Goal: Task Accomplishment & Management: Manage account settings

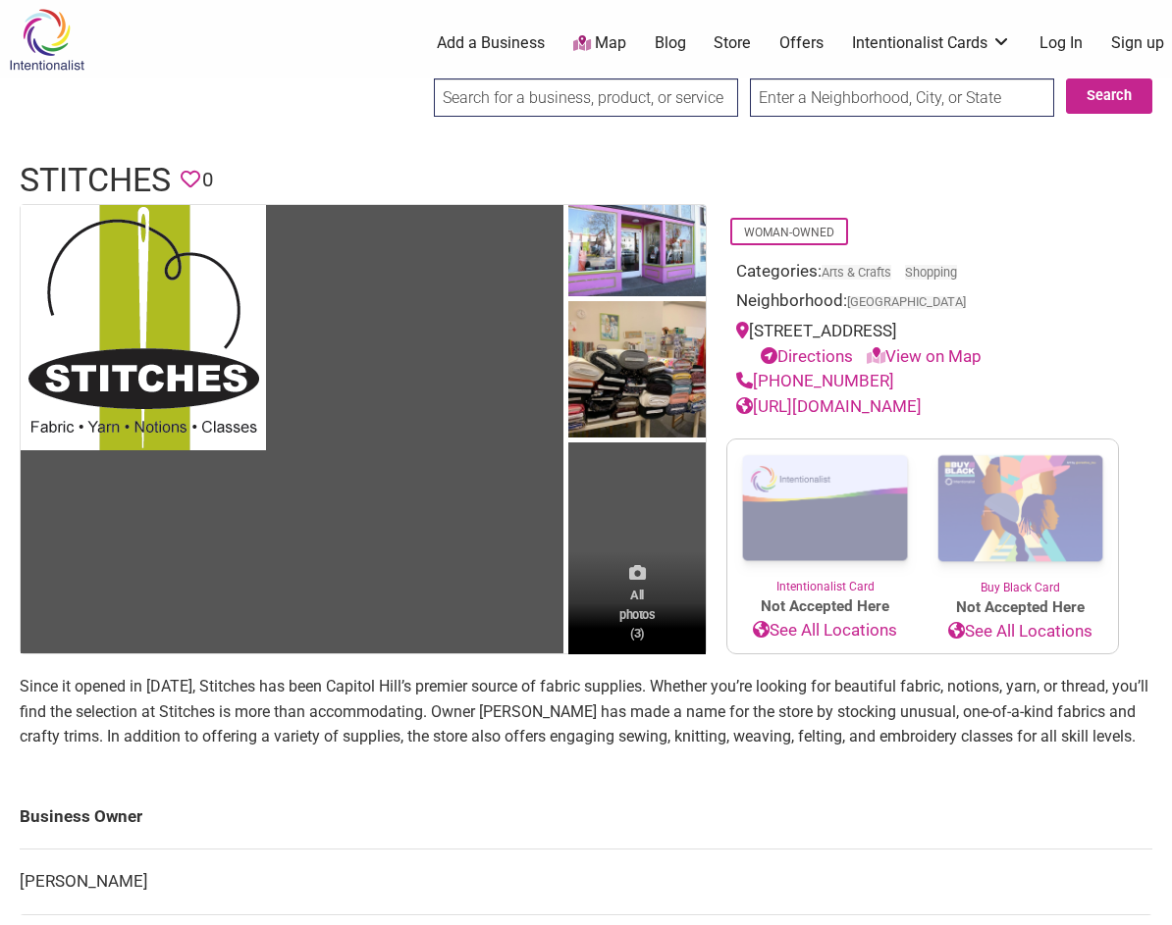
click at [637, 631] on span "All photos (3)" at bounding box center [636, 614] width 35 height 56
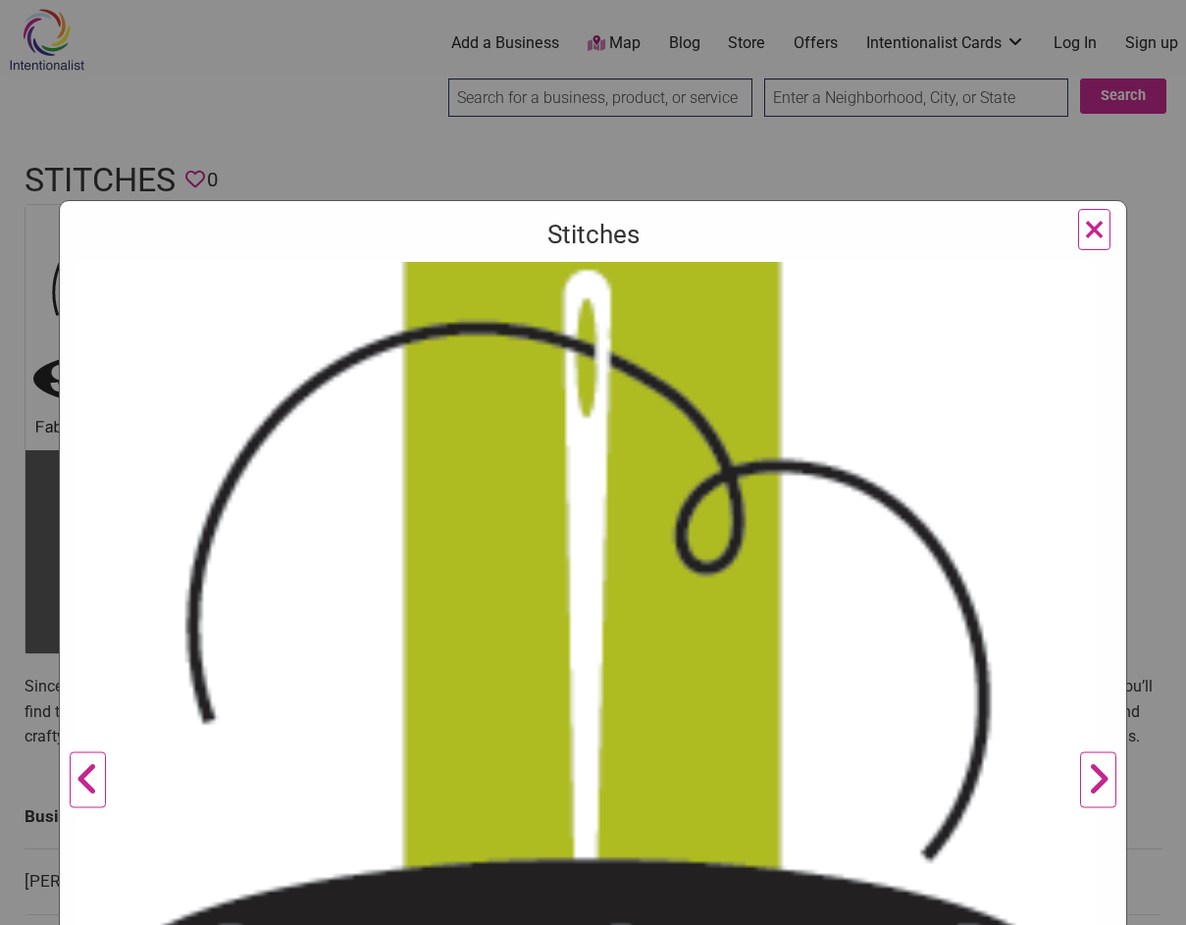
click at [1084, 229] on span "×" at bounding box center [1094, 229] width 21 height 46
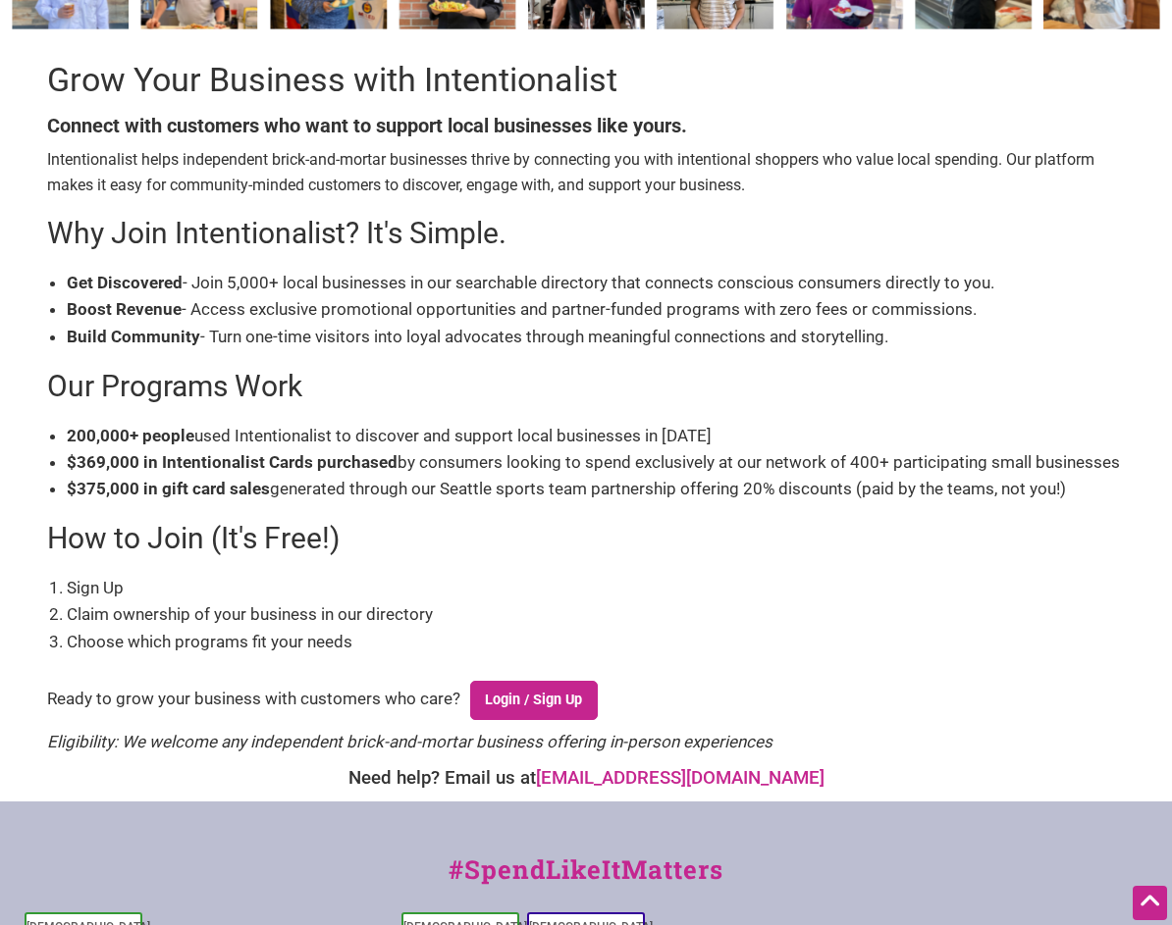
scroll to position [294, 0]
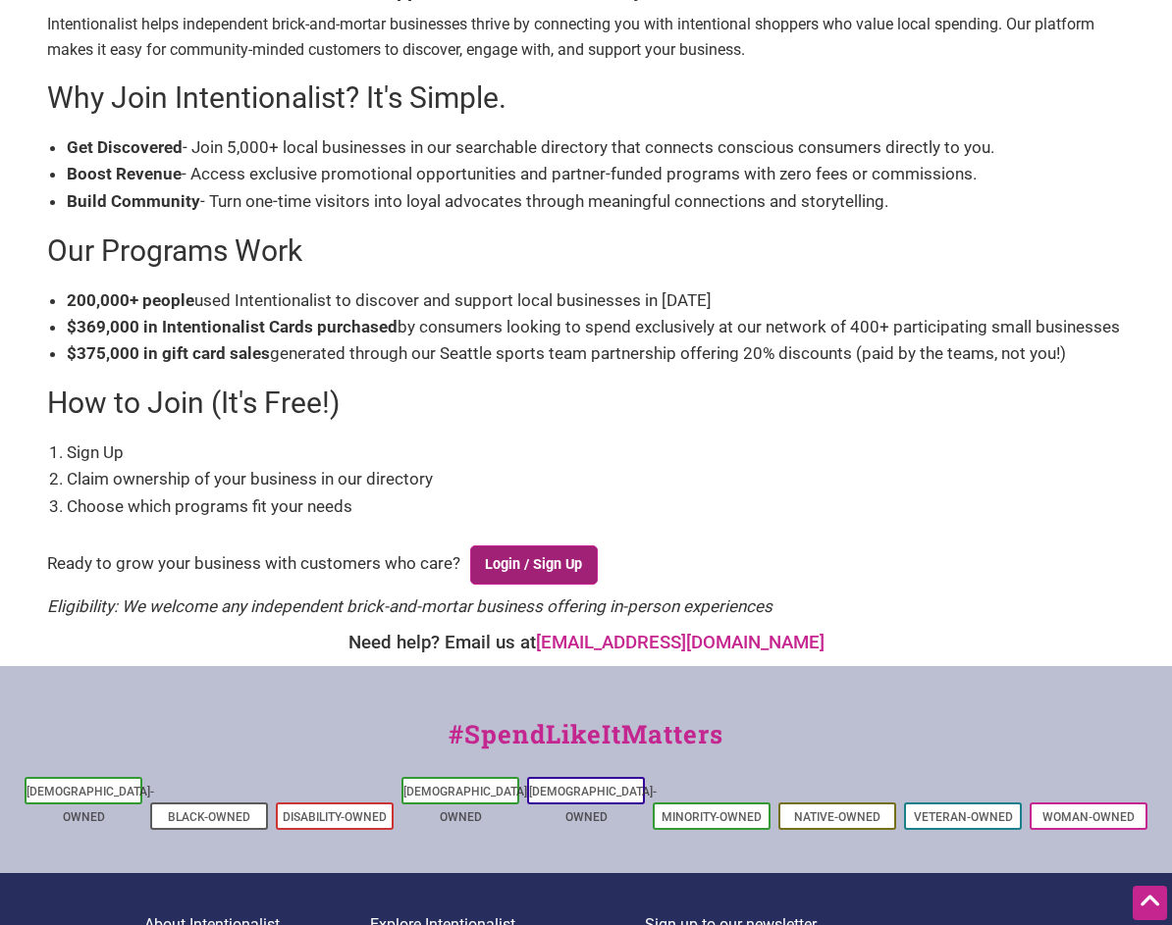
click at [537, 570] on link "Login / Sign Up" at bounding box center [534, 565] width 128 height 39
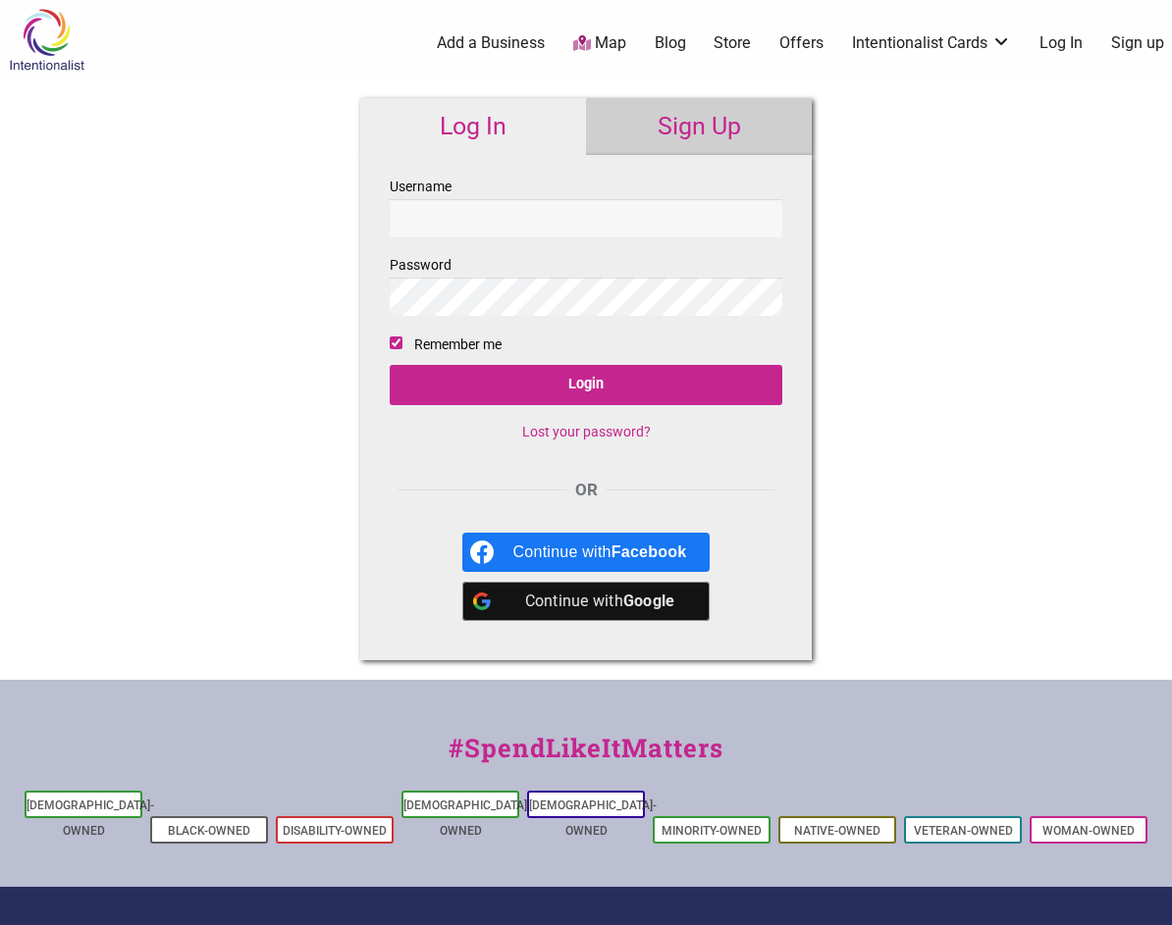
click at [450, 215] on input "Username" at bounding box center [586, 218] width 392 height 38
click at [996, 557] on div "Intentionalist Spend like it matters 0 Add a Business Map Blog Store Offers Int…" at bounding box center [586, 586] width 1172 height 1173
click at [683, 125] on link "Sign Up" at bounding box center [699, 126] width 226 height 57
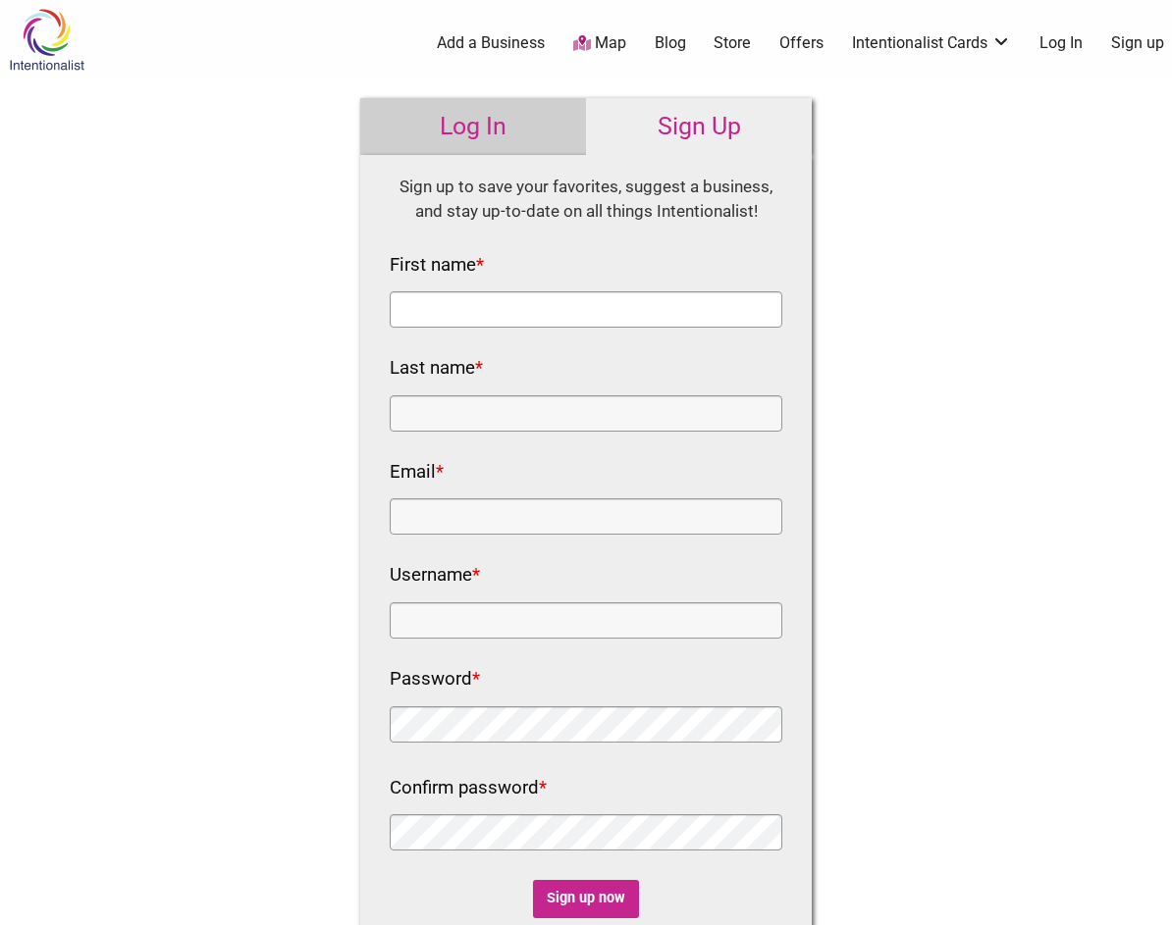
drag, startPoint x: 483, startPoint y: 317, endPoint x: 458, endPoint y: 288, distance: 38.3
click at [483, 317] on input "First name *" at bounding box center [586, 309] width 392 height 36
type input "Amy"
type input "Ellsworth"
type input "info@stitchesseattle.com"
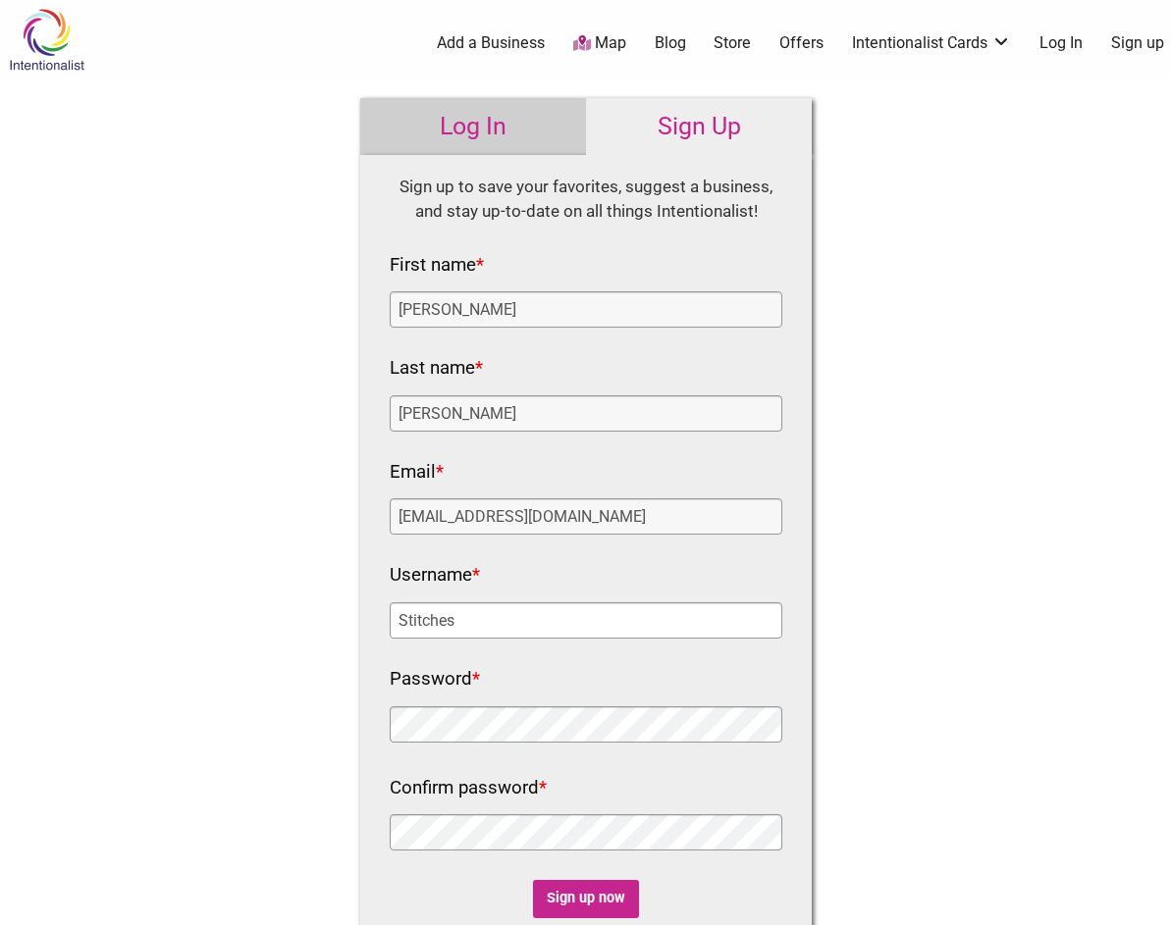
type input "Stitches"
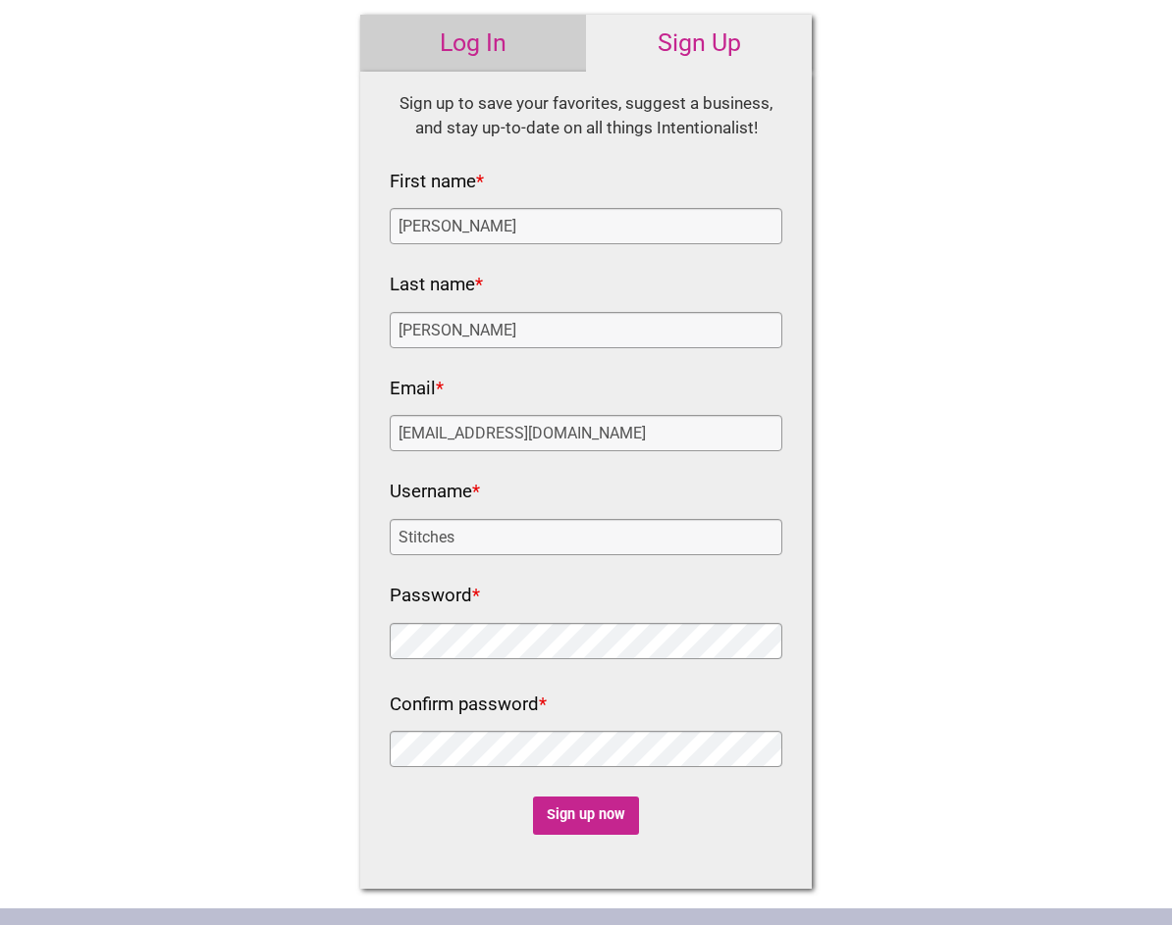
scroll to position [196, 0]
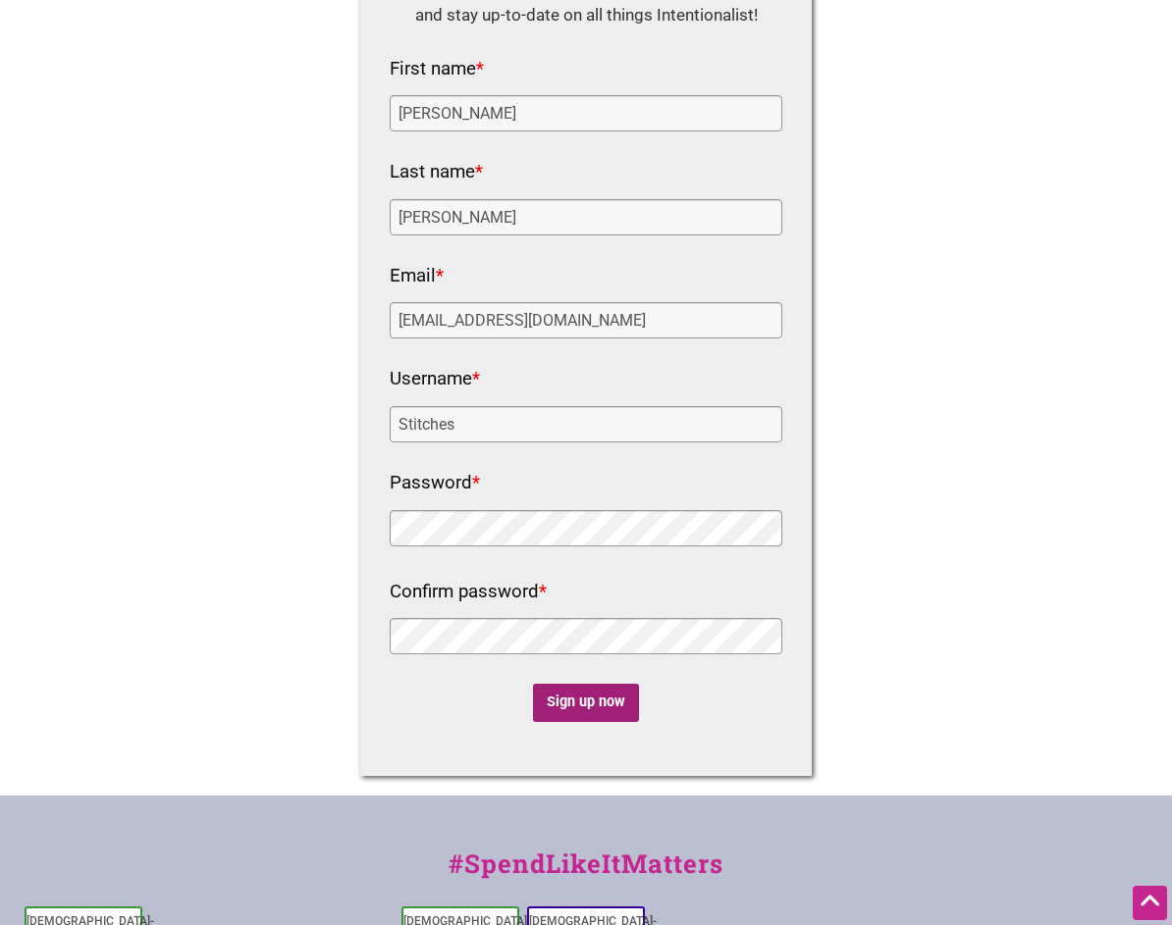
click at [588, 710] on input "Sign up now" at bounding box center [586, 703] width 107 height 38
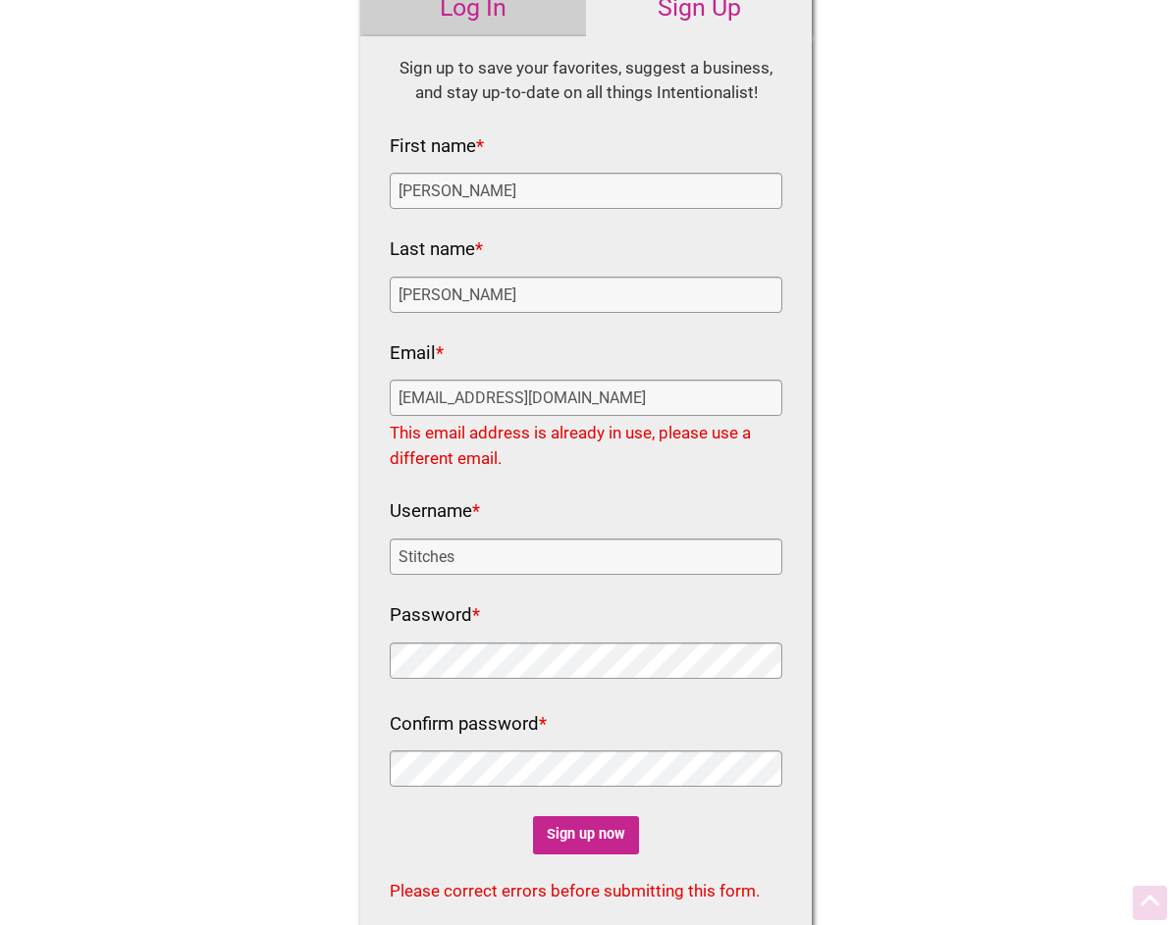
scroll to position [0, 0]
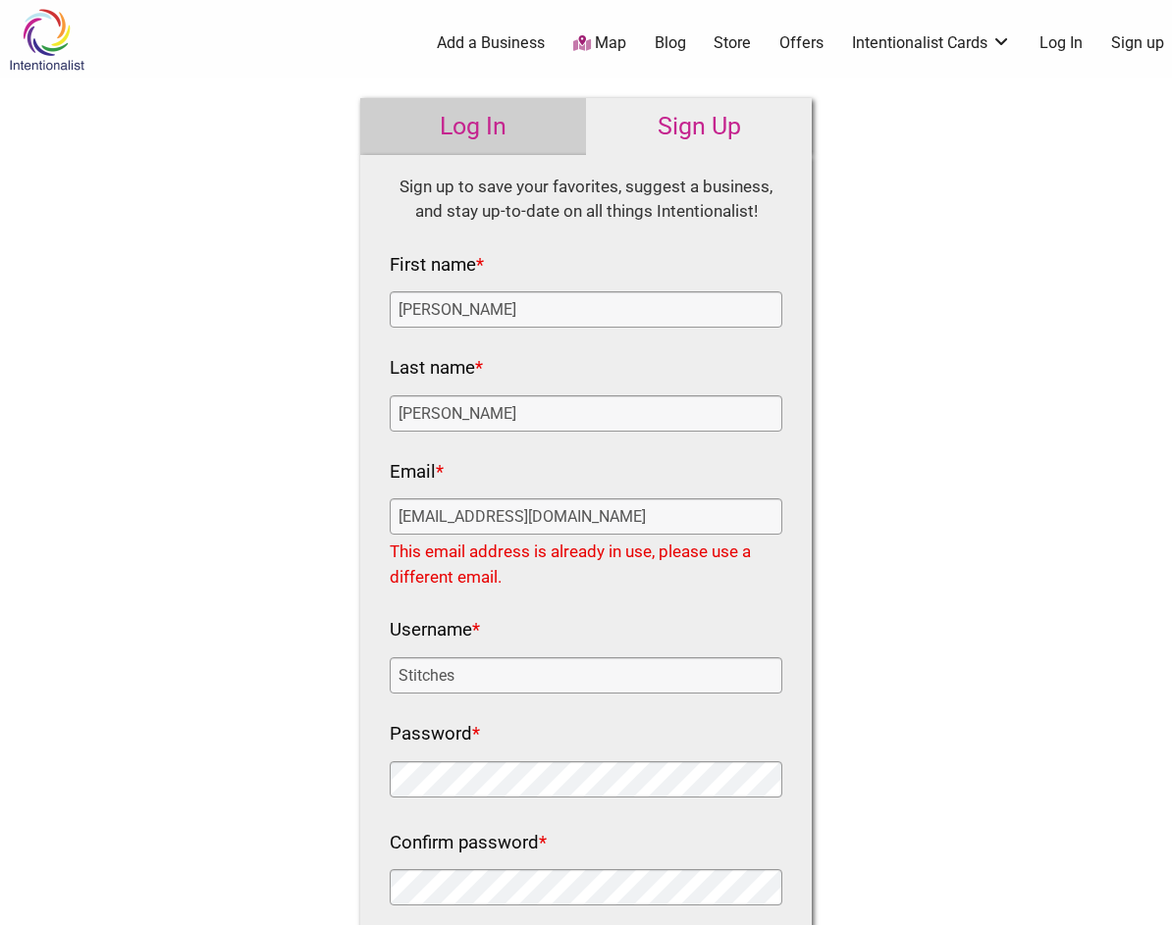
click at [465, 116] on link "Log In" at bounding box center [473, 126] width 226 height 57
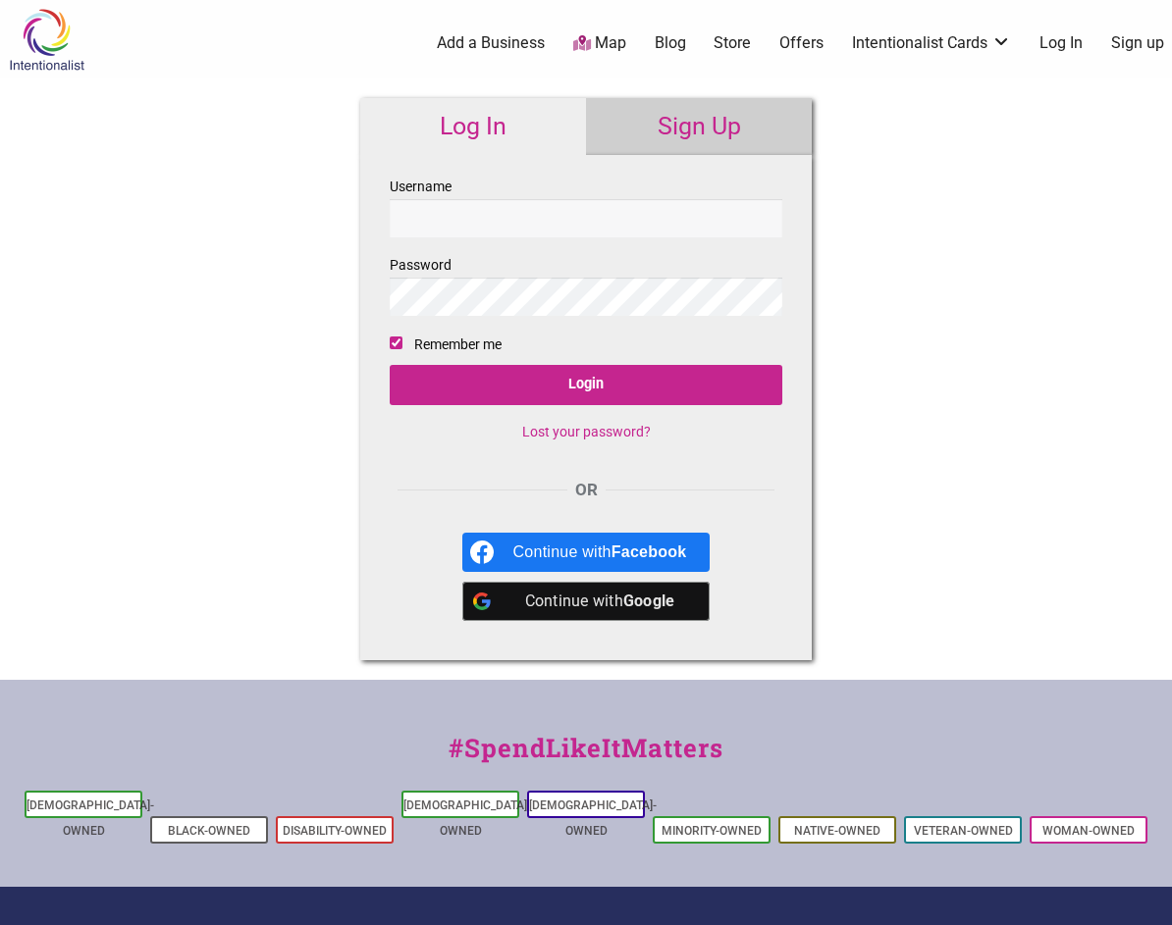
click at [549, 427] on link "Lost your password?" at bounding box center [586, 432] width 129 height 16
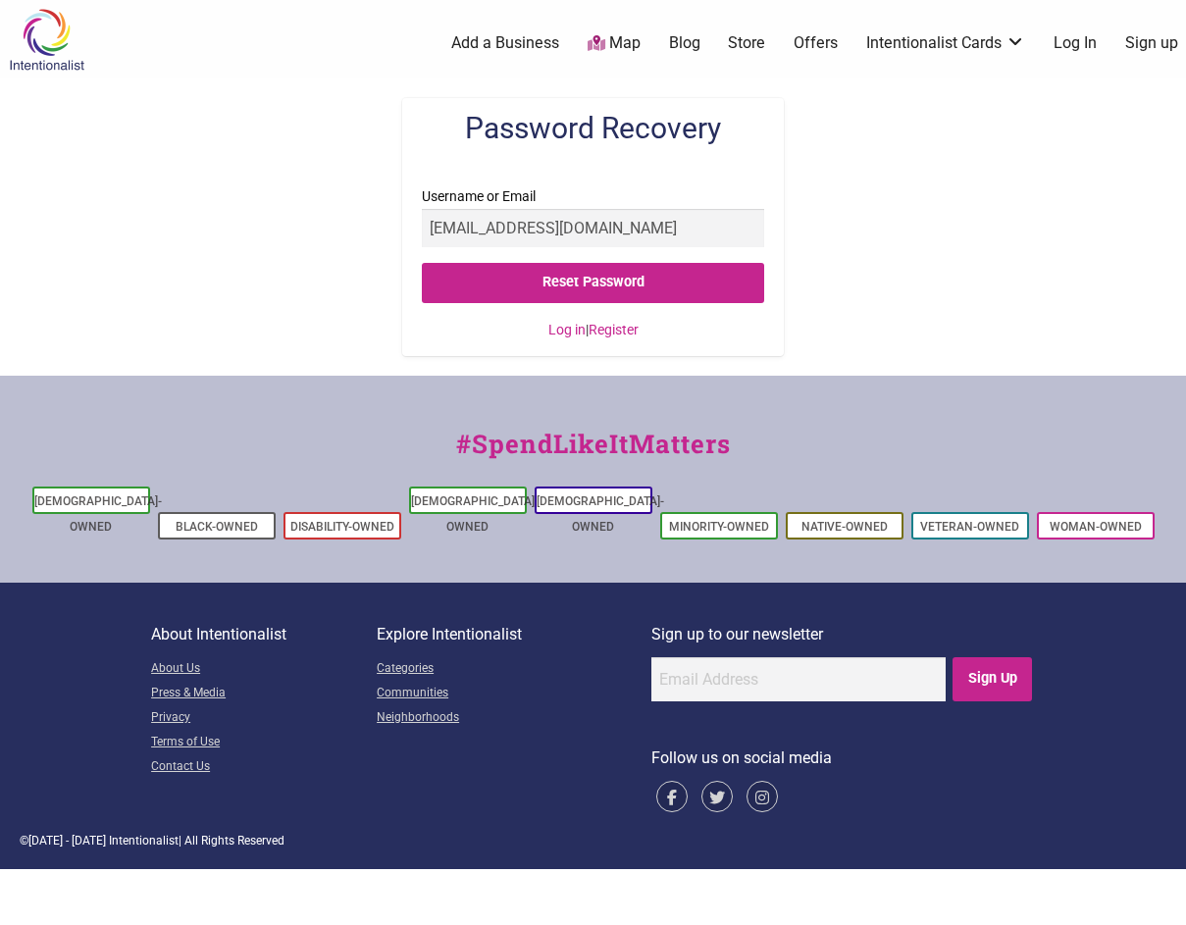
type input "info@stitchesseattle.com"
click at [1064, 295] on div "Password Recovery Username or Email info@stitchesseattle.com Reset Password Log…" at bounding box center [593, 226] width 1186 height 297
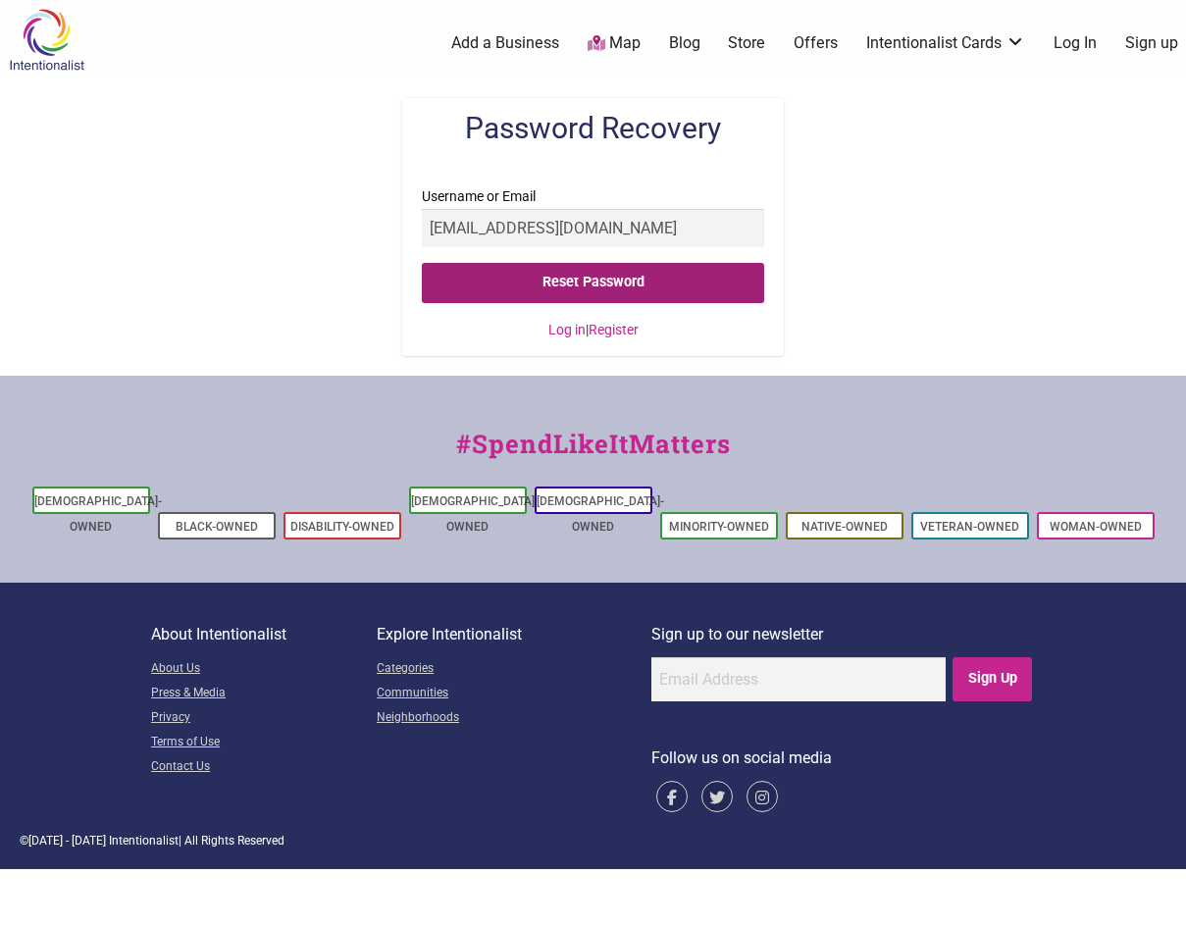
click at [574, 284] on input "Reset Password" at bounding box center [593, 283] width 343 height 40
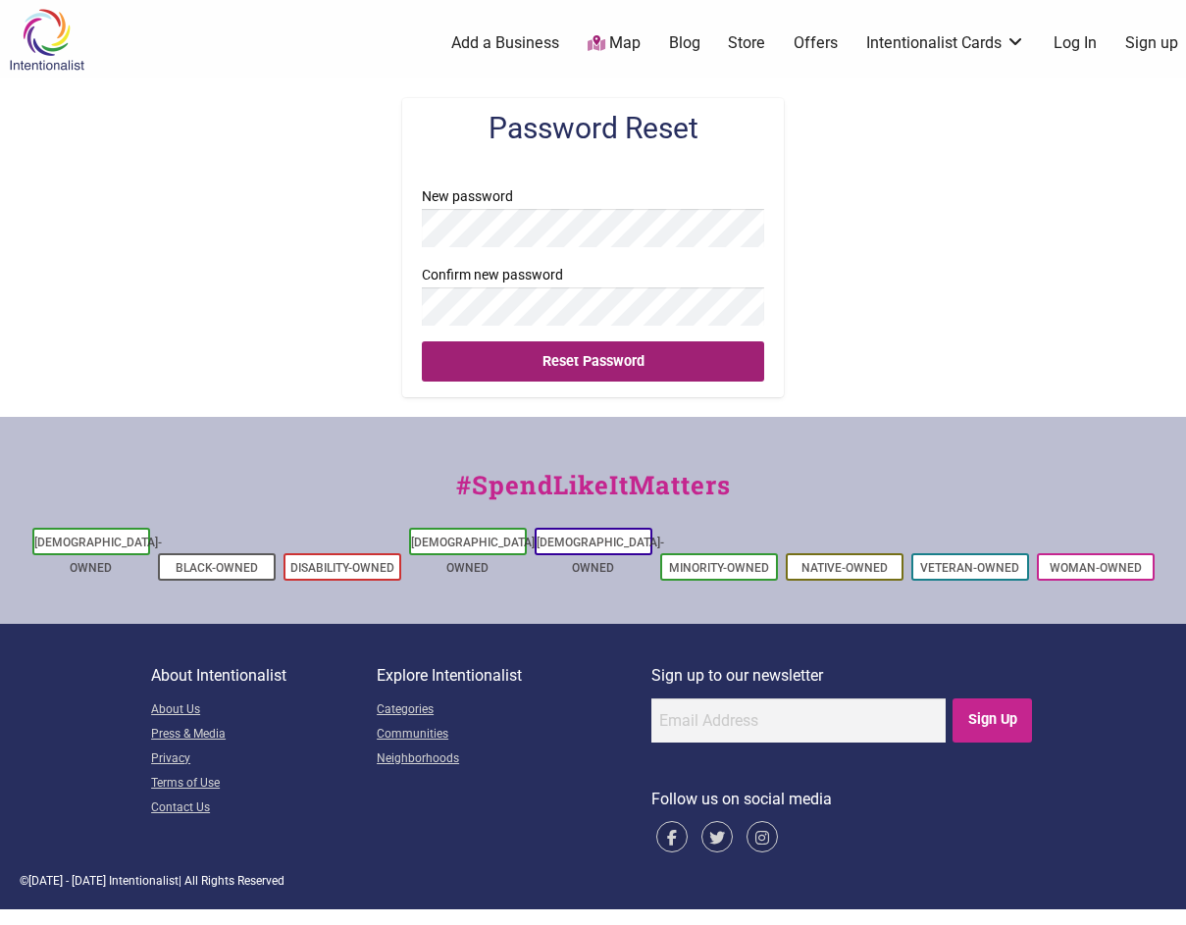
click at [577, 365] on input "Reset Password" at bounding box center [593, 361] width 343 height 40
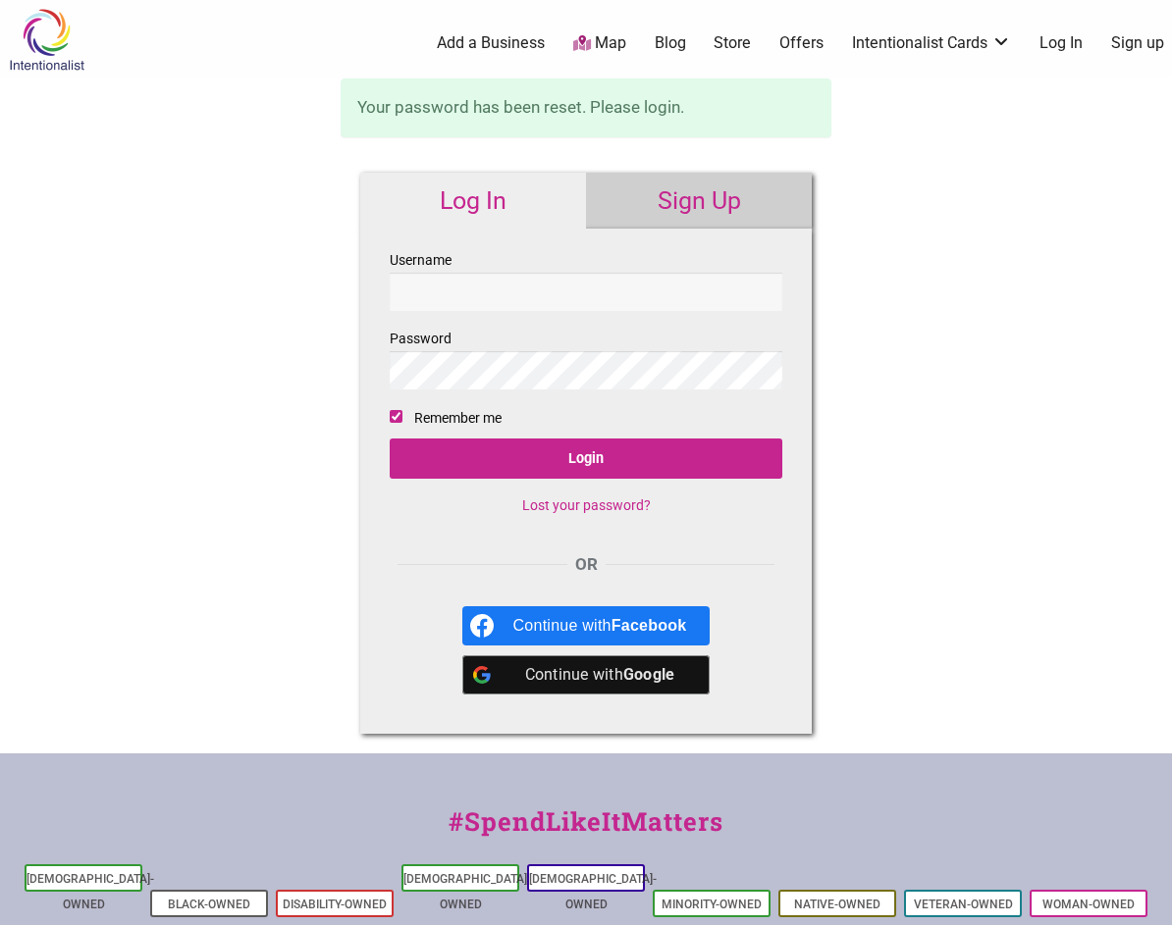
click at [511, 296] on input "Username" at bounding box center [586, 292] width 392 height 38
type input "Stitches"
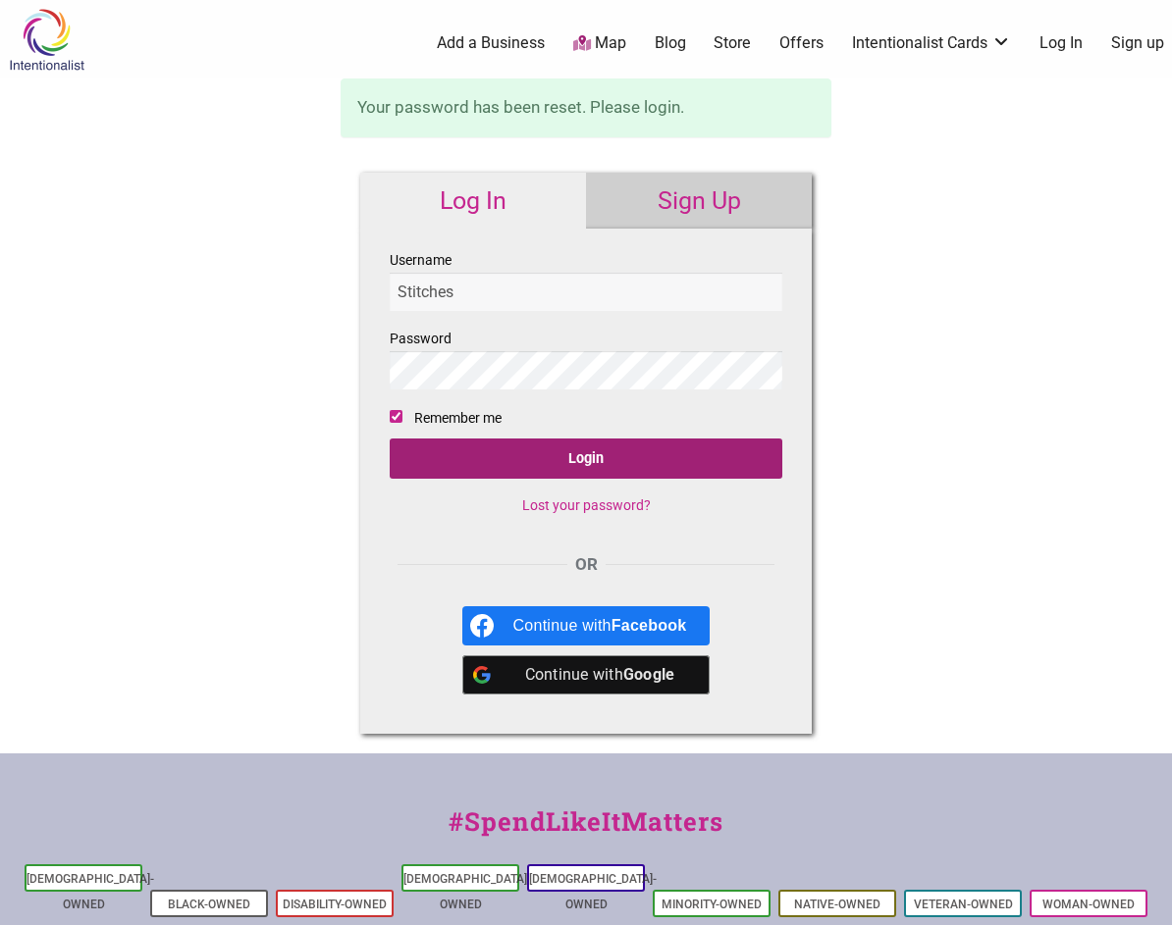
click at [608, 467] on input "Login" at bounding box center [586, 459] width 392 height 40
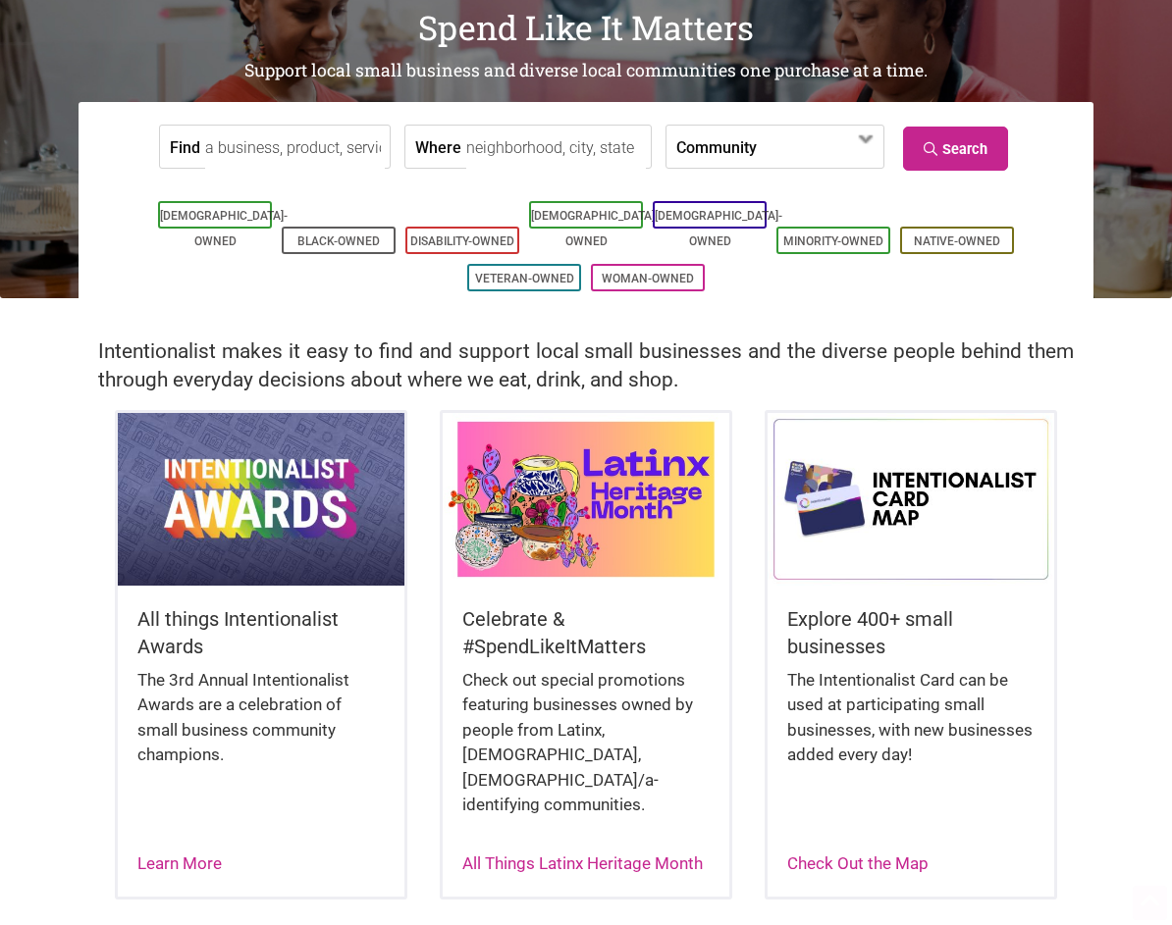
scroll to position [392, 0]
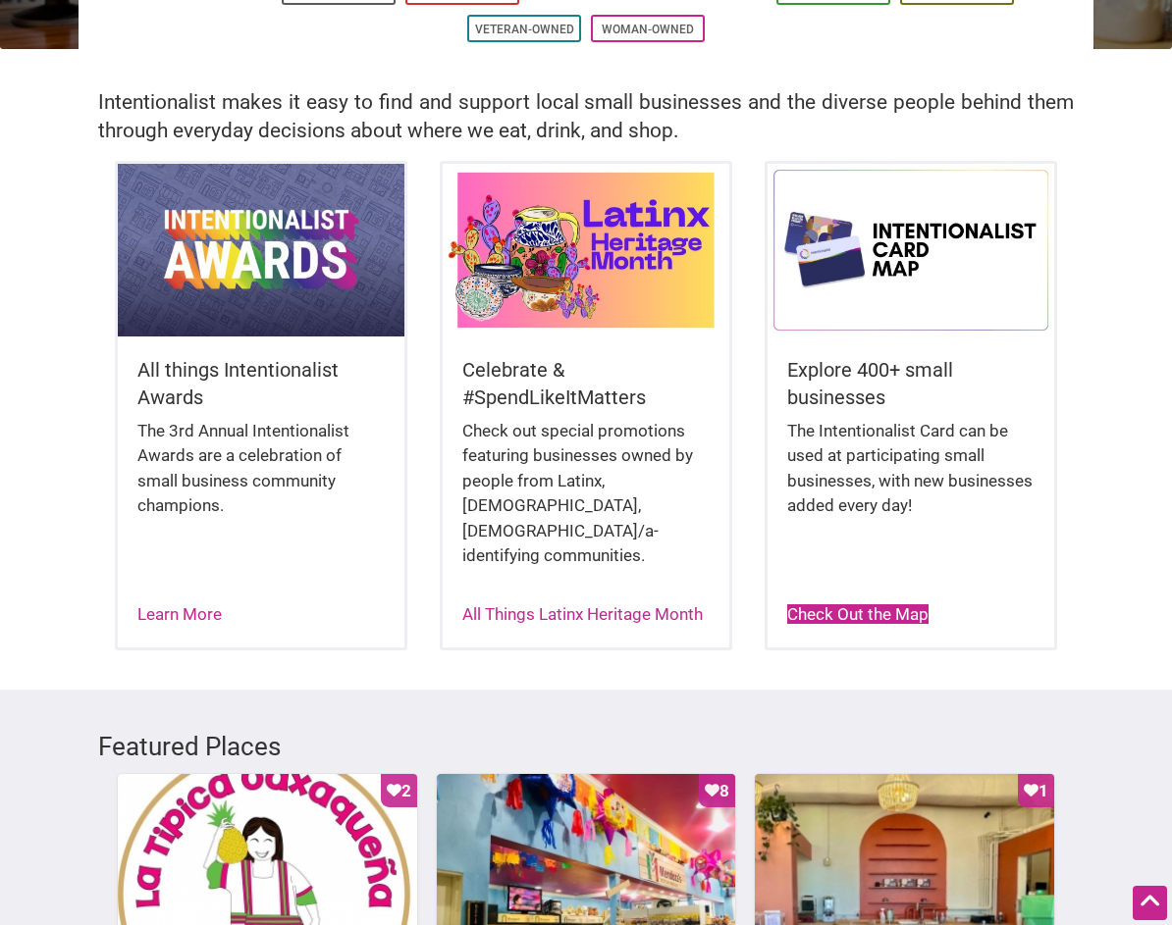
click at [871, 604] on link "Check Out the Map" at bounding box center [857, 614] width 141 height 20
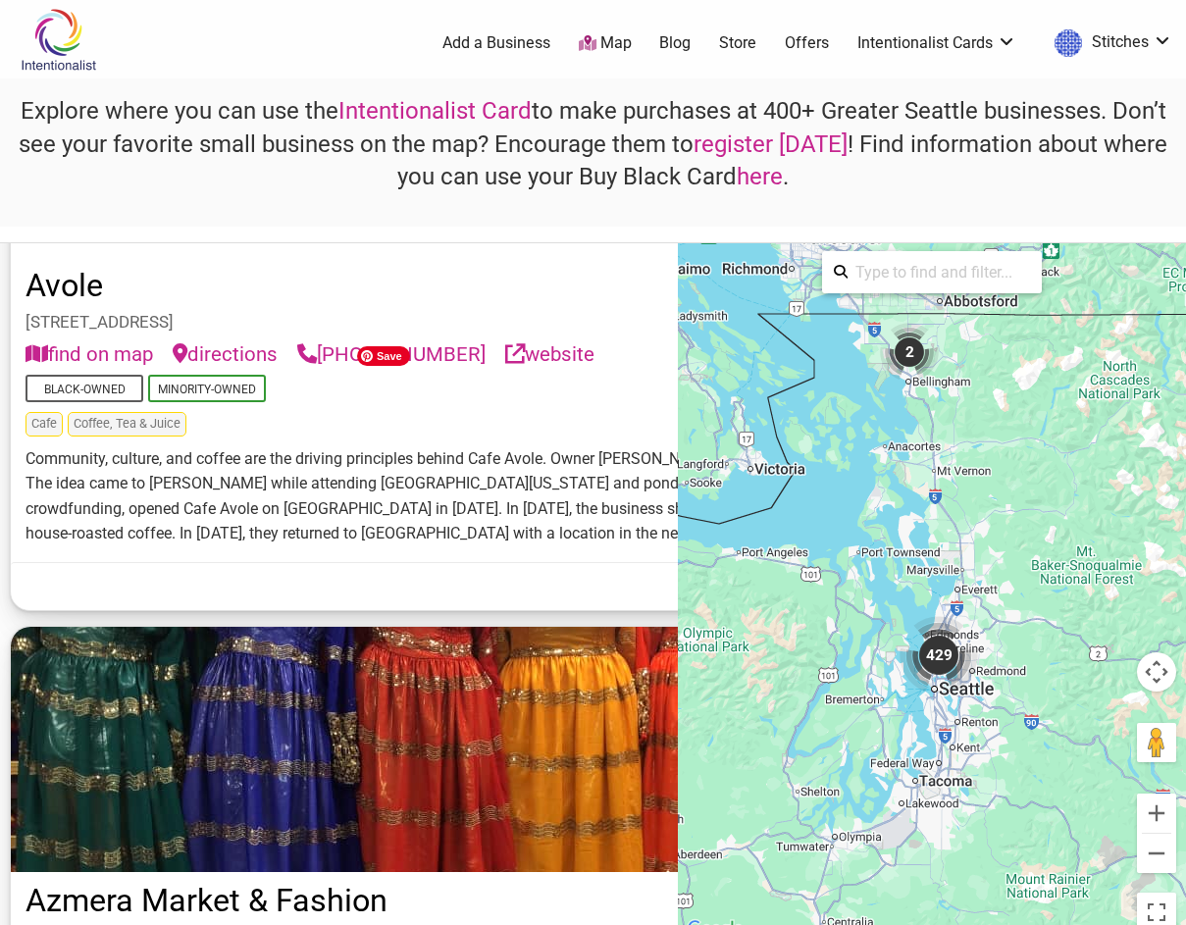
scroll to position [5691, 0]
